Goal: Check status: Check status

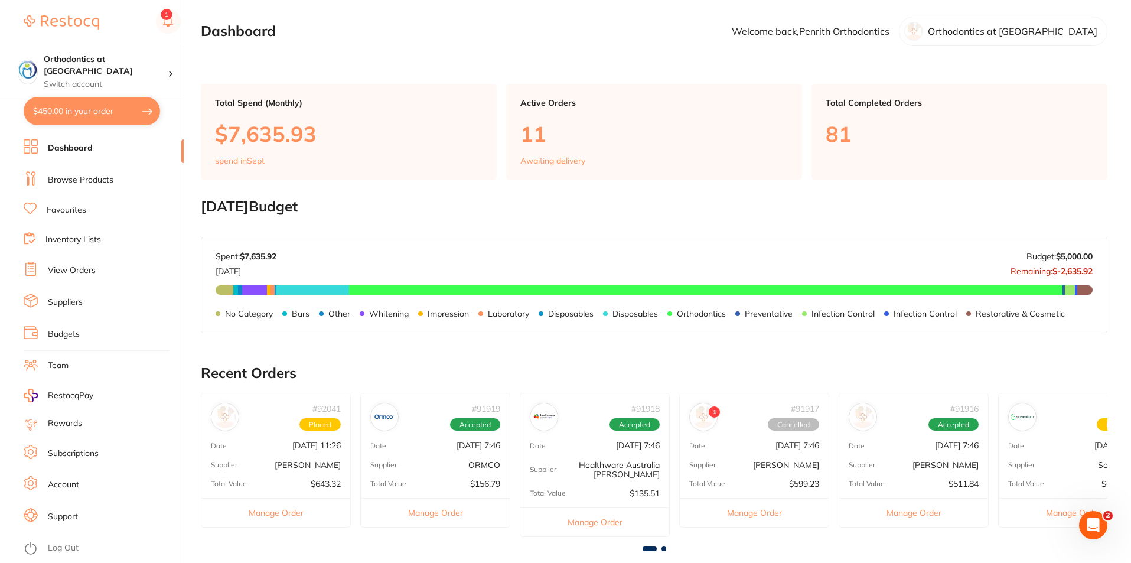
click at [275, 516] on button "Manage Order" at bounding box center [275, 512] width 149 height 29
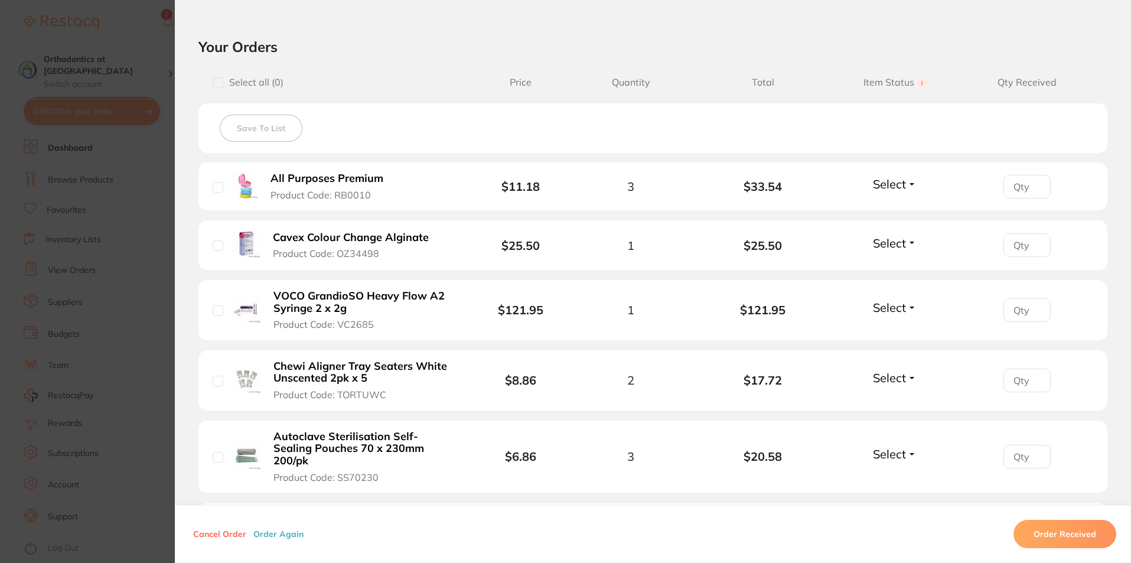
scroll to position [236, 0]
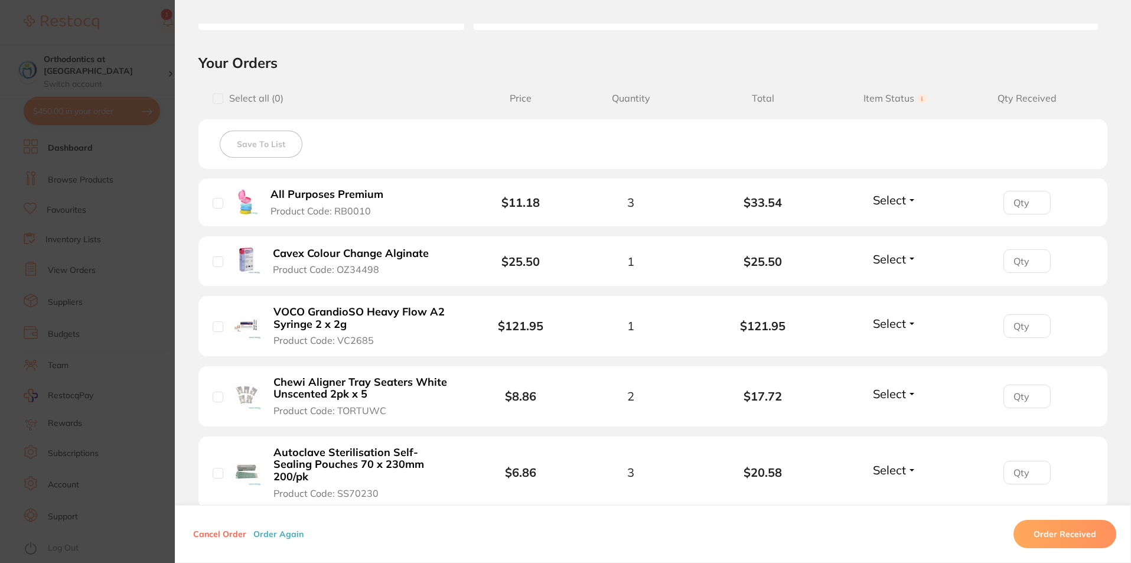
click at [130, 19] on section "Order ID: Restocq- 92041 Order Information Placed Order Order Date [DATE] 11:26…" at bounding box center [565, 281] width 1131 height 563
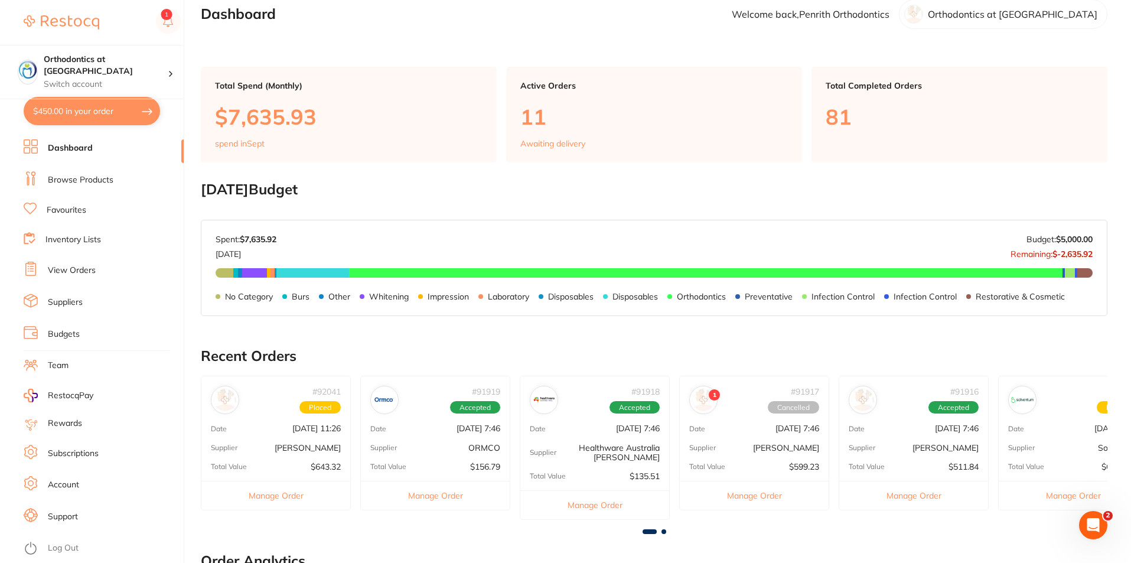
scroll to position [0, 0]
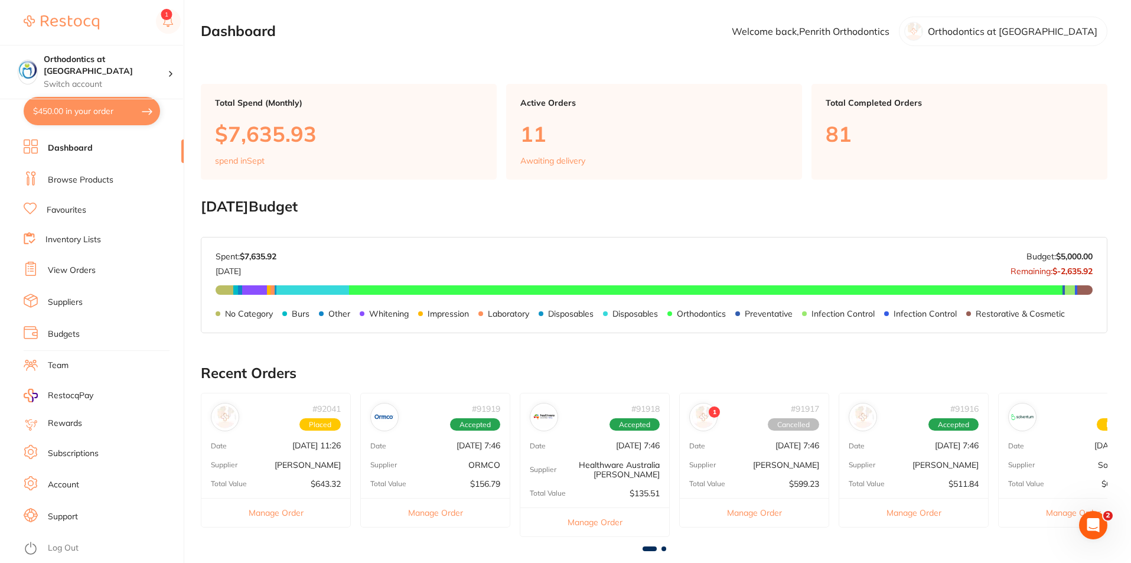
click at [285, 512] on button "Manage Order" at bounding box center [275, 512] width 149 height 29
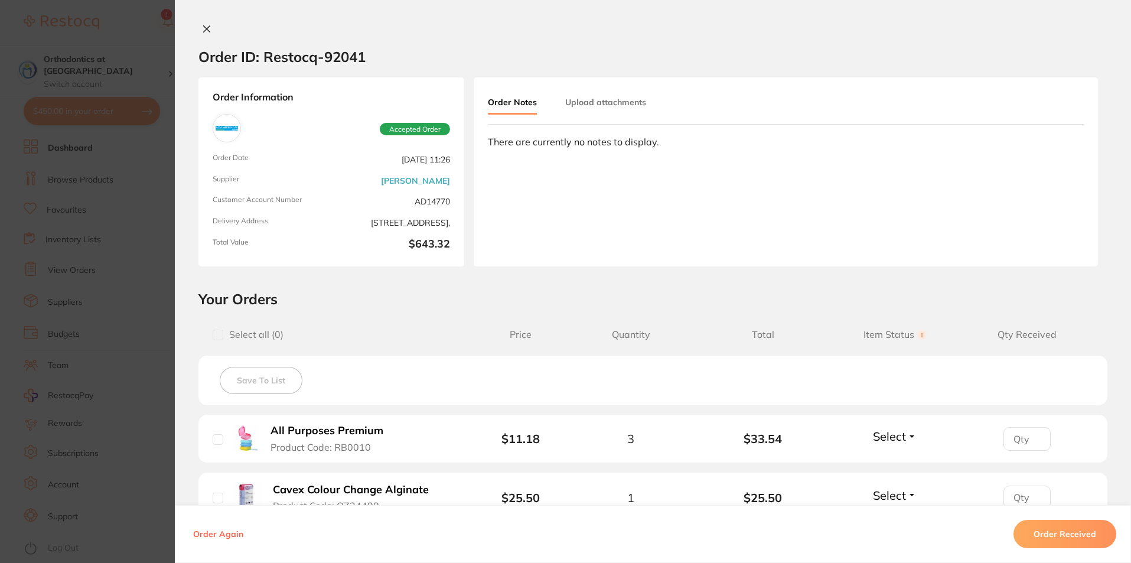
click at [203, 27] on icon at bounding box center [206, 28] width 9 height 9
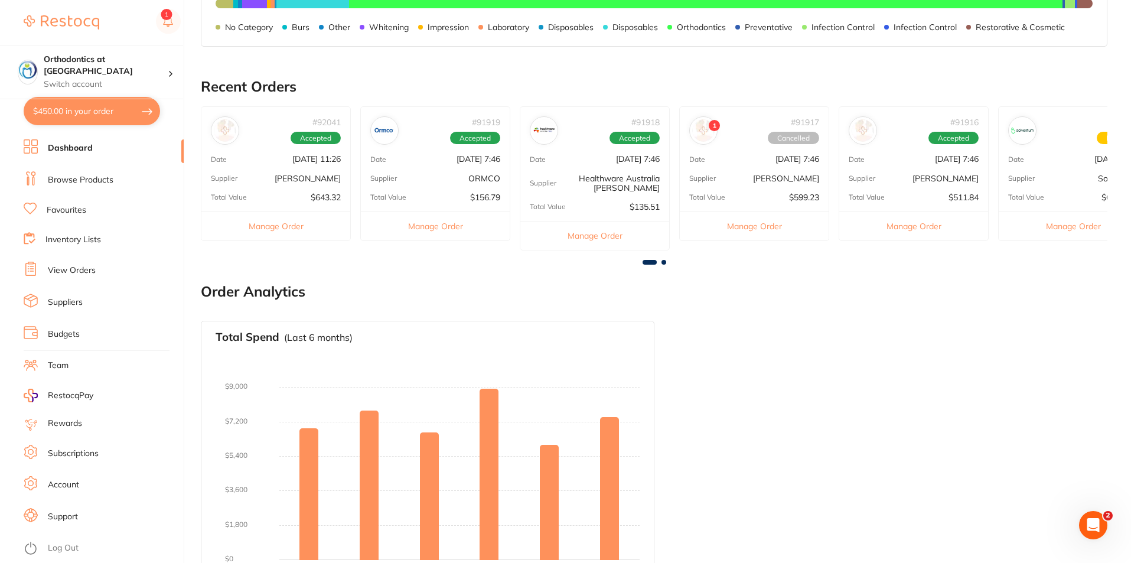
scroll to position [322, 0]
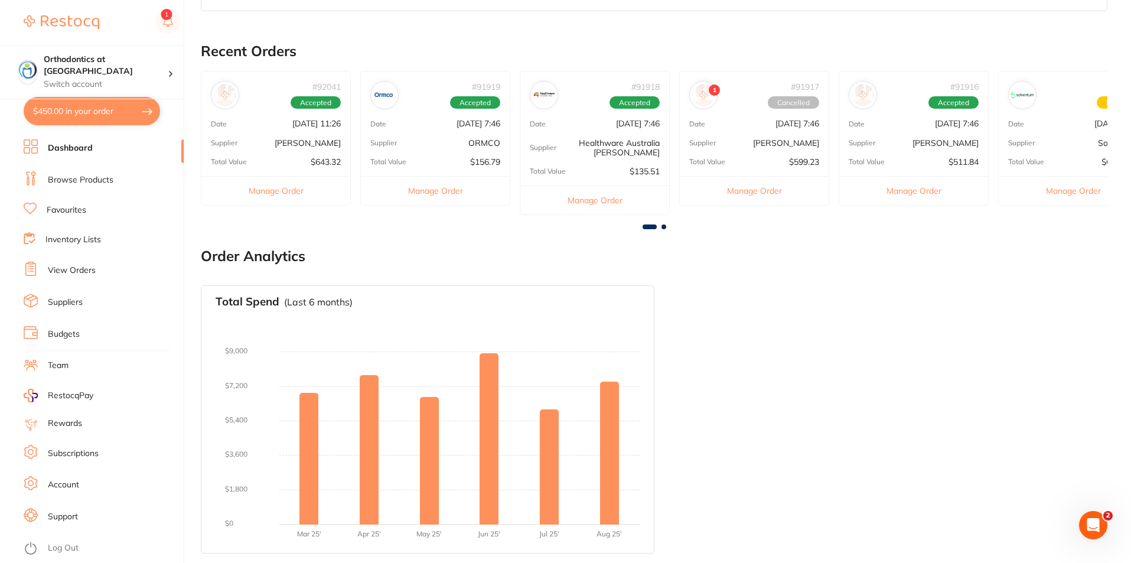
click at [284, 190] on button "Manage Order" at bounding box center [275, 190] width 149 height 29
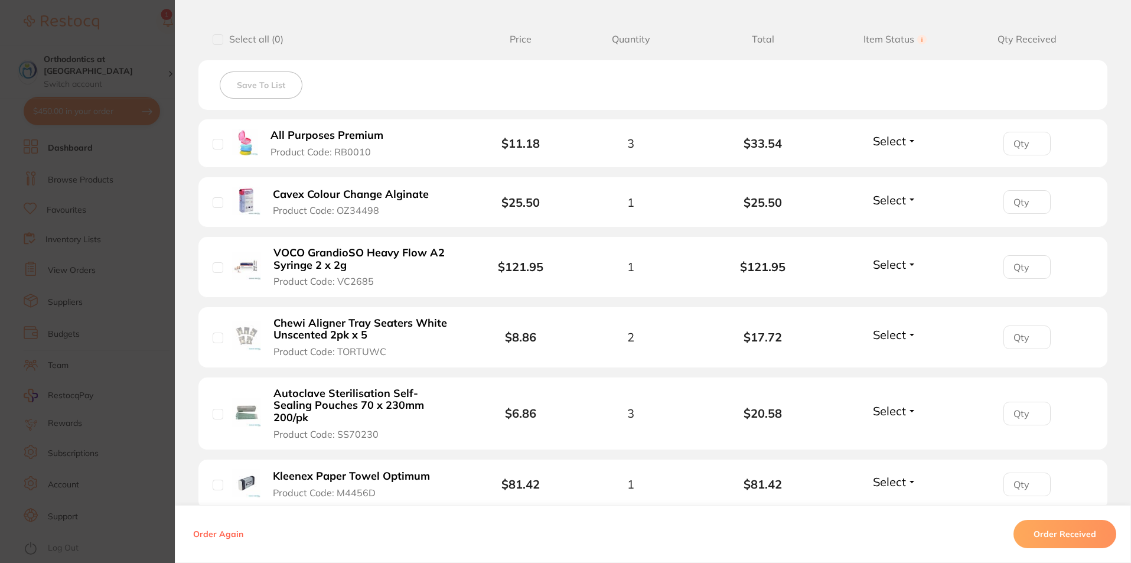
scroll to position [236, 0]
